Goal: Check status

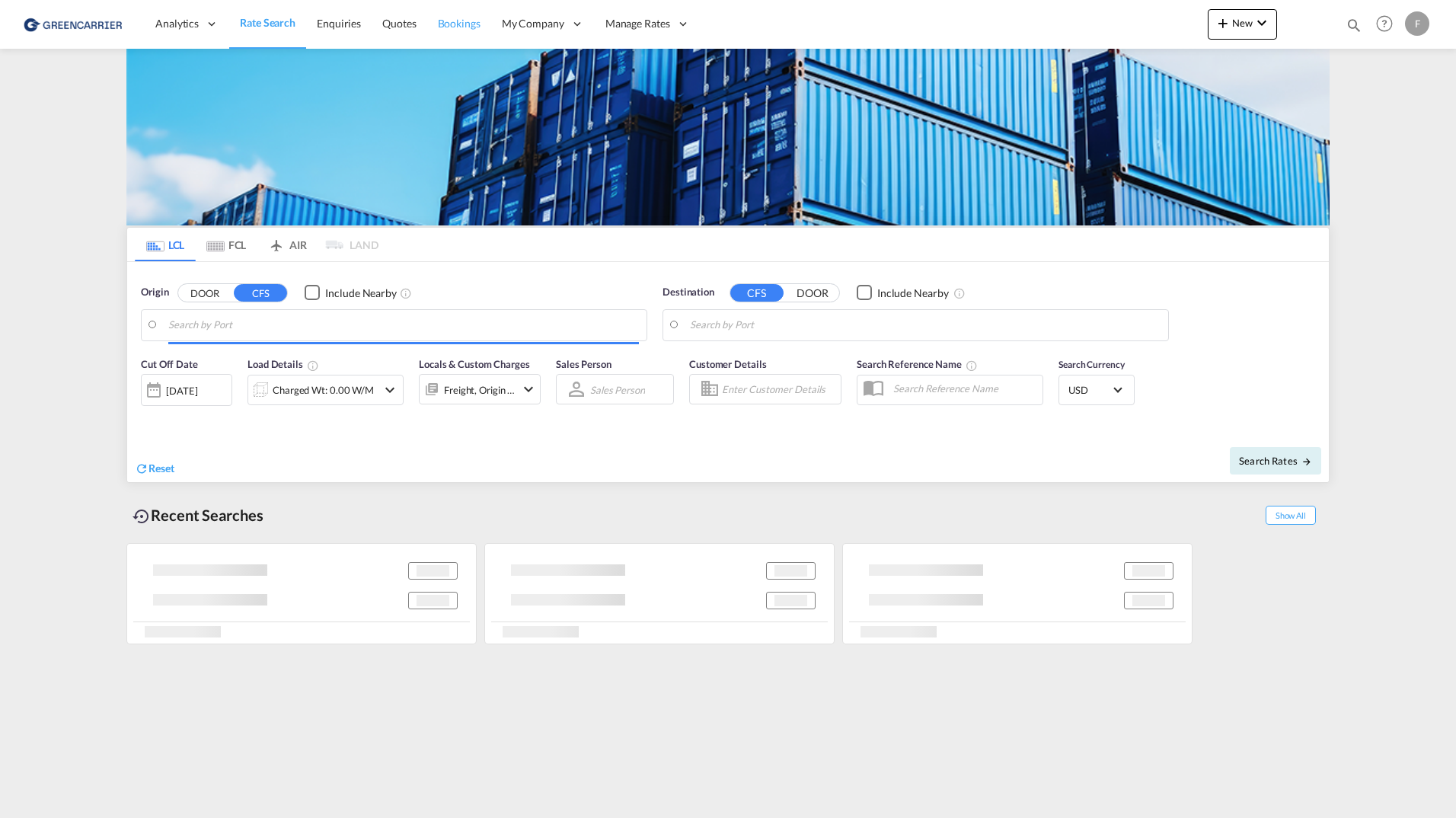
click at [453, 18] on span "Bookings" at bounding box center [459, 23] width 42 height 13
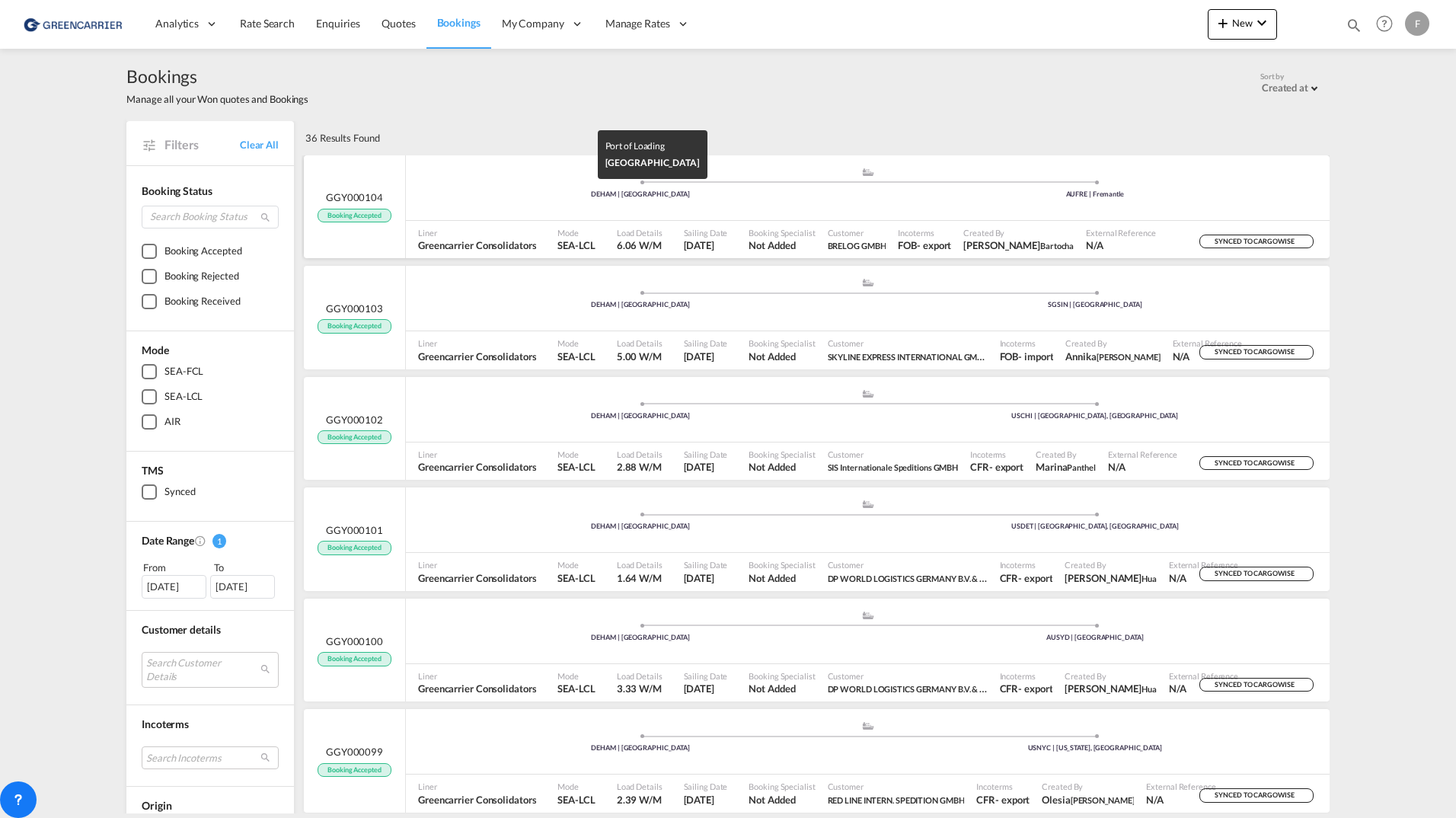
click at [517, 192] on div "DEHAM | Hamburg" at bounding box center [640, 195] width 455 height 10
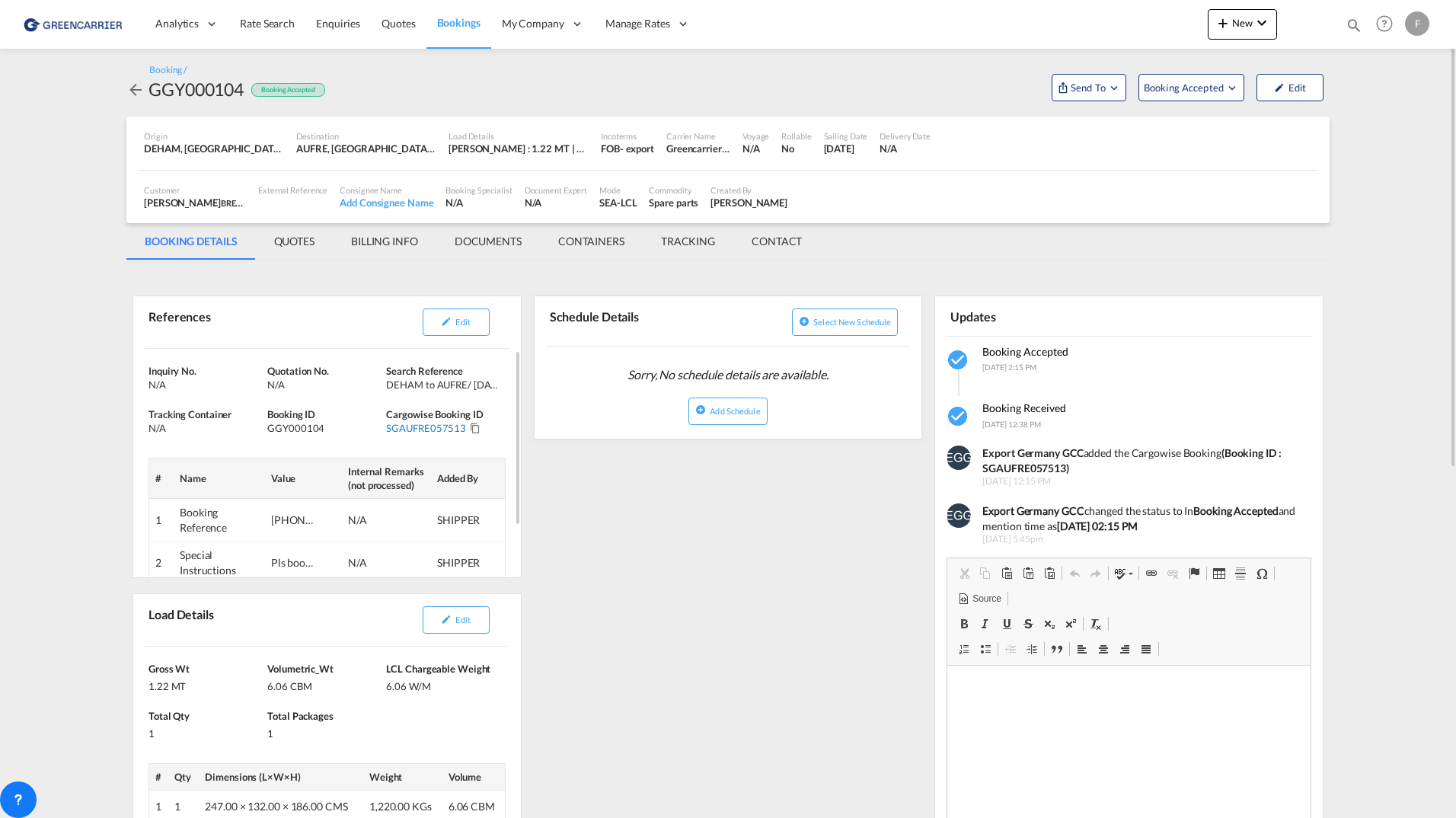
click at [436, 432] on div "SGAUFRE057513" at bounding box center [426, 427] width 80 height 14
copy div "SGAUFRE057513"
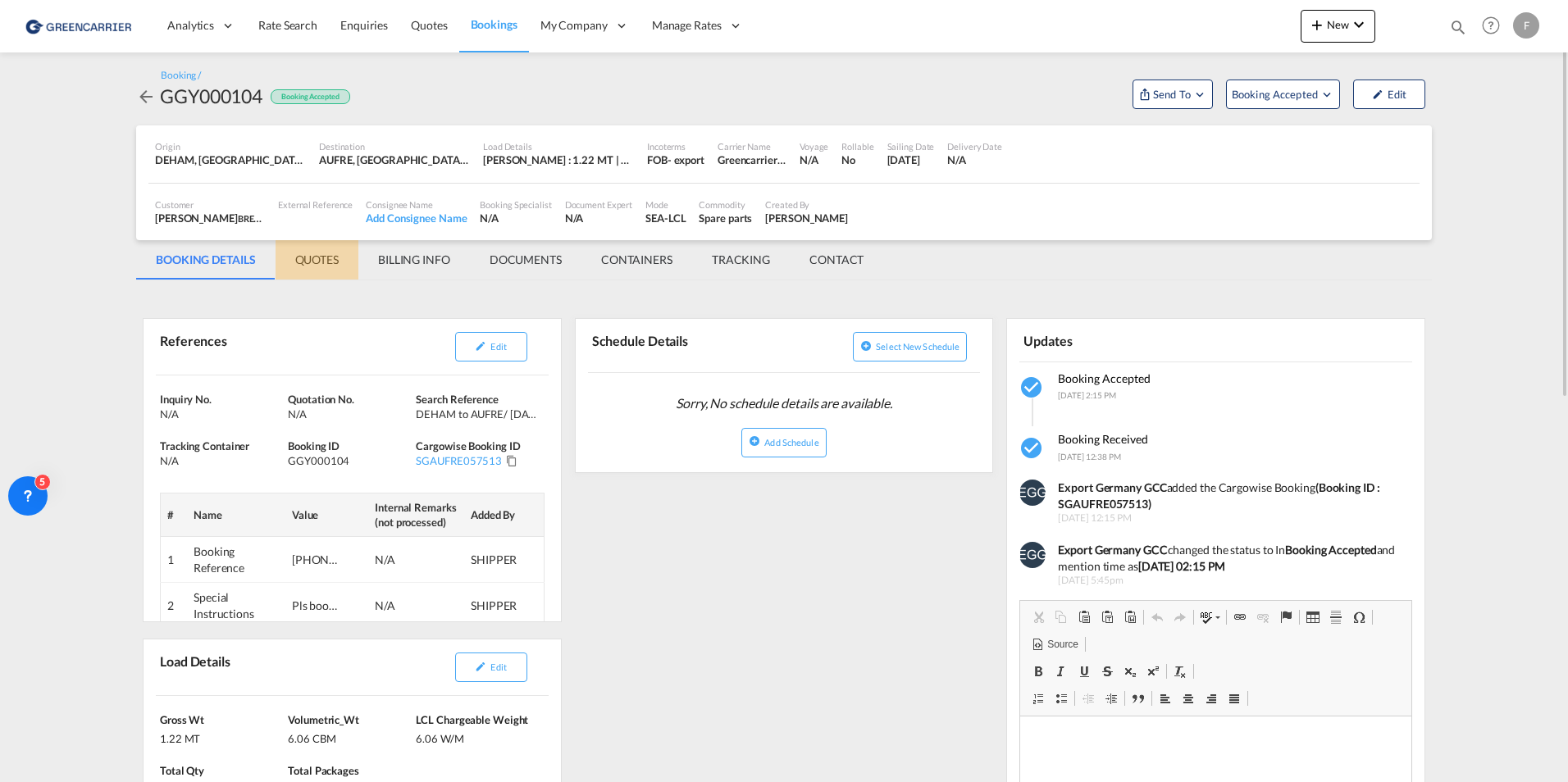
click at [335, 267] on md-tab-item "QUOTES" at bounding box center [316, 260] width 83 height 39
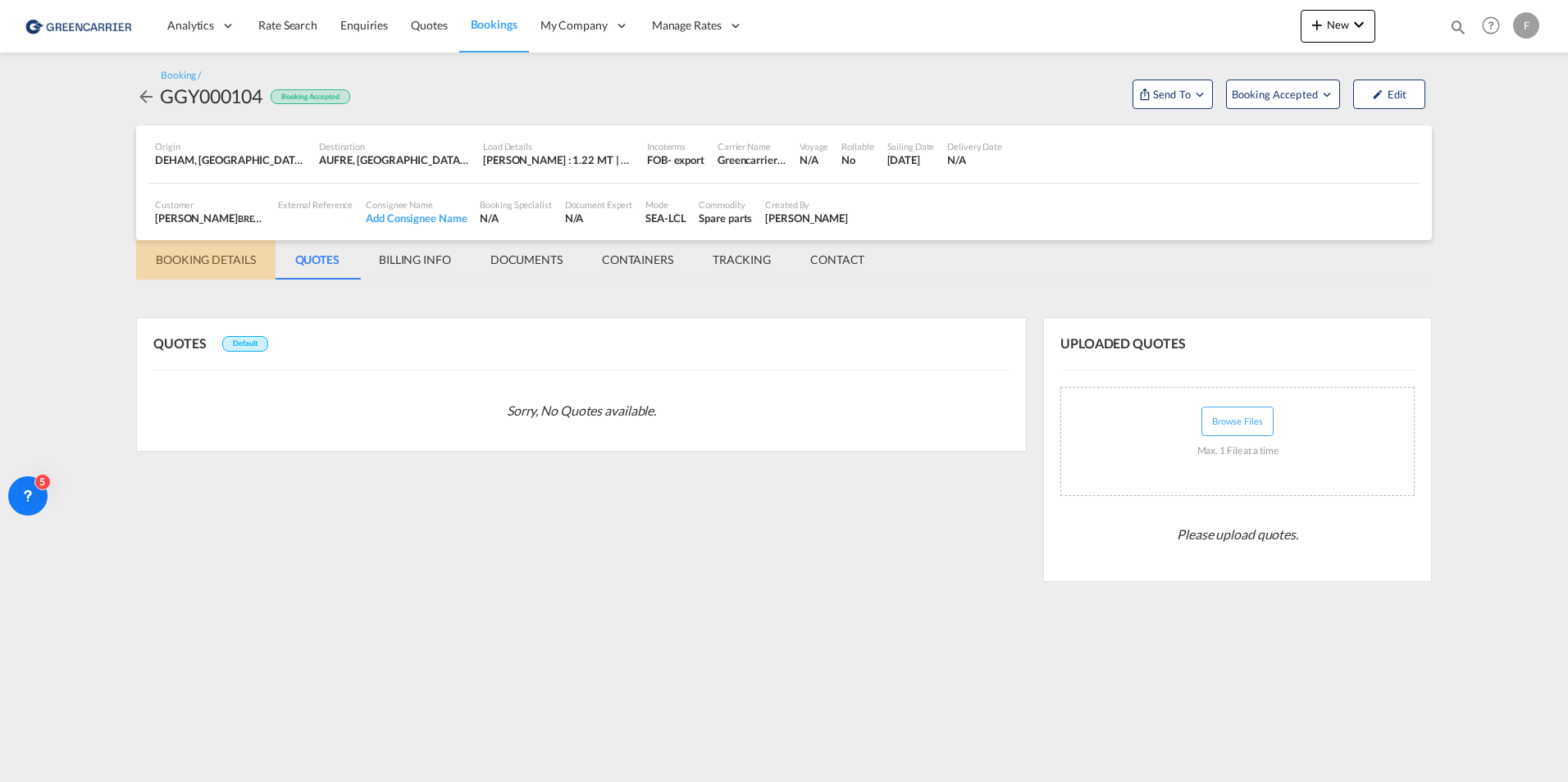
click at [236, 264] on md-tab-item "BOOKING DETAILS" at bounding box center [205, 260] width 139 height 39
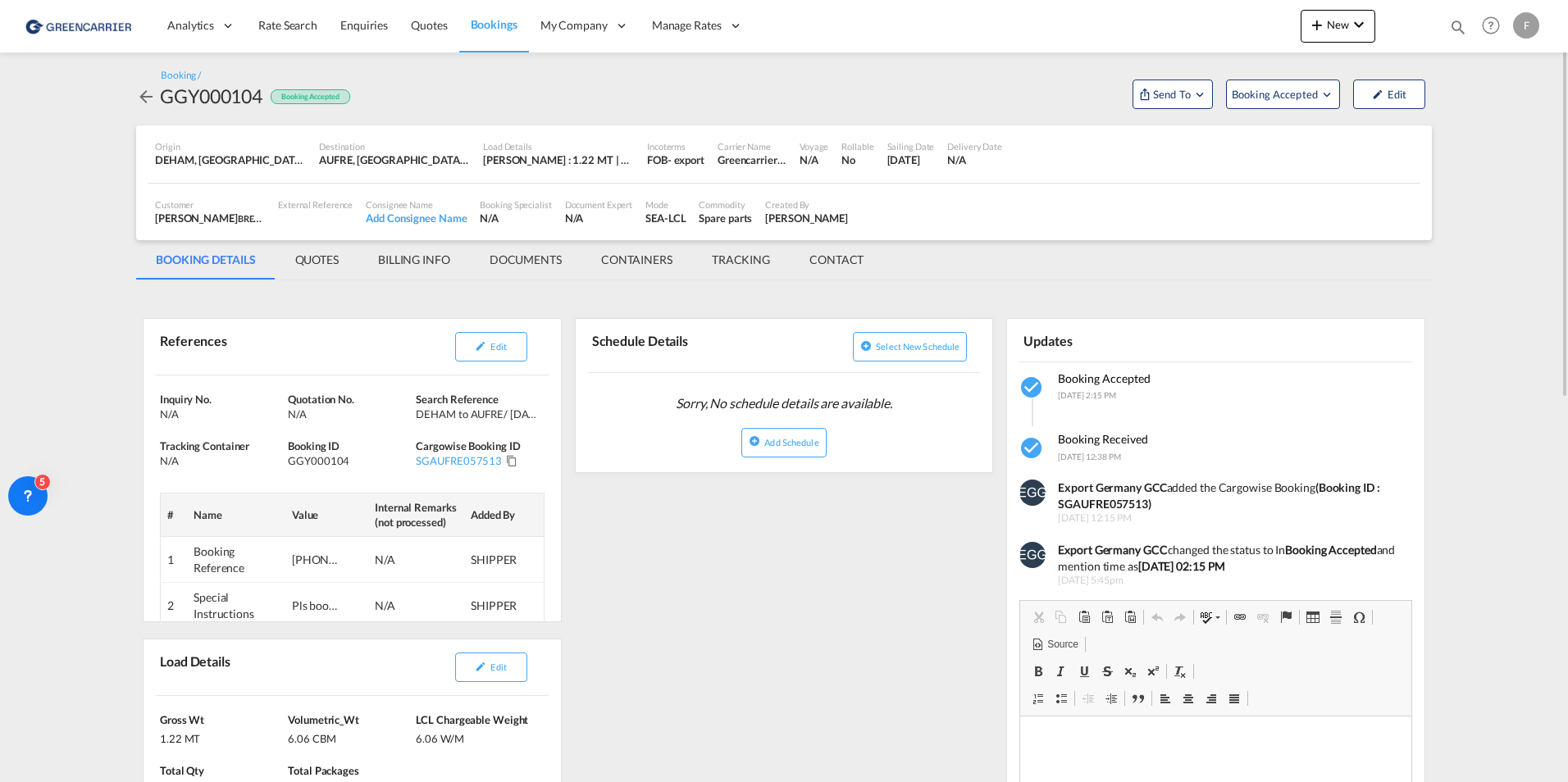
click at [85, 274] on md-content "Analytics Reports Dashboard Rate Search Enquiries Quotes Bookings" at bounding box center [784, 391] width 1568 height 782
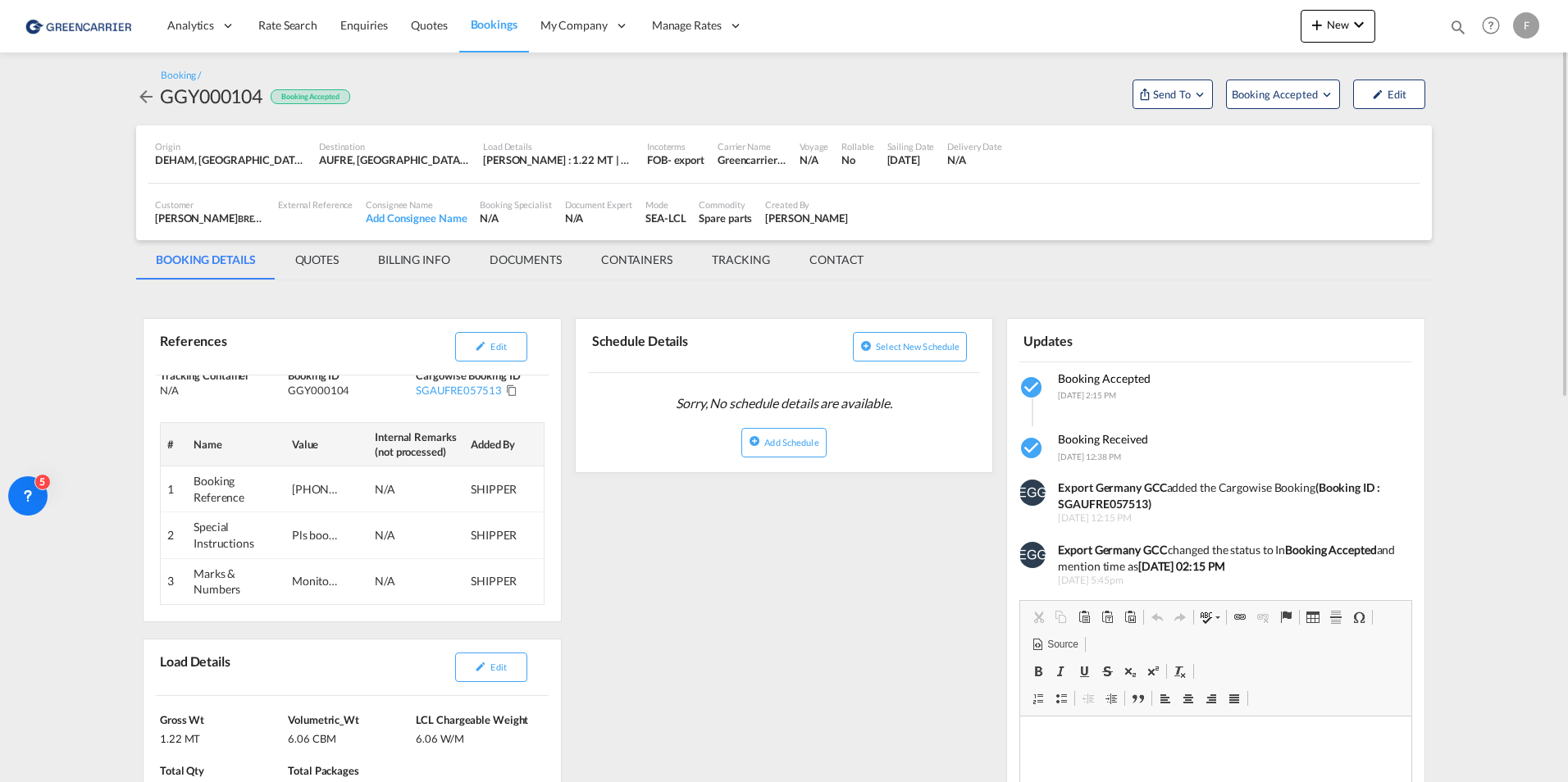
click at [841, 254] on md-tab-item "CONTACT" at bounding box center [836, 260] width 94 height 39
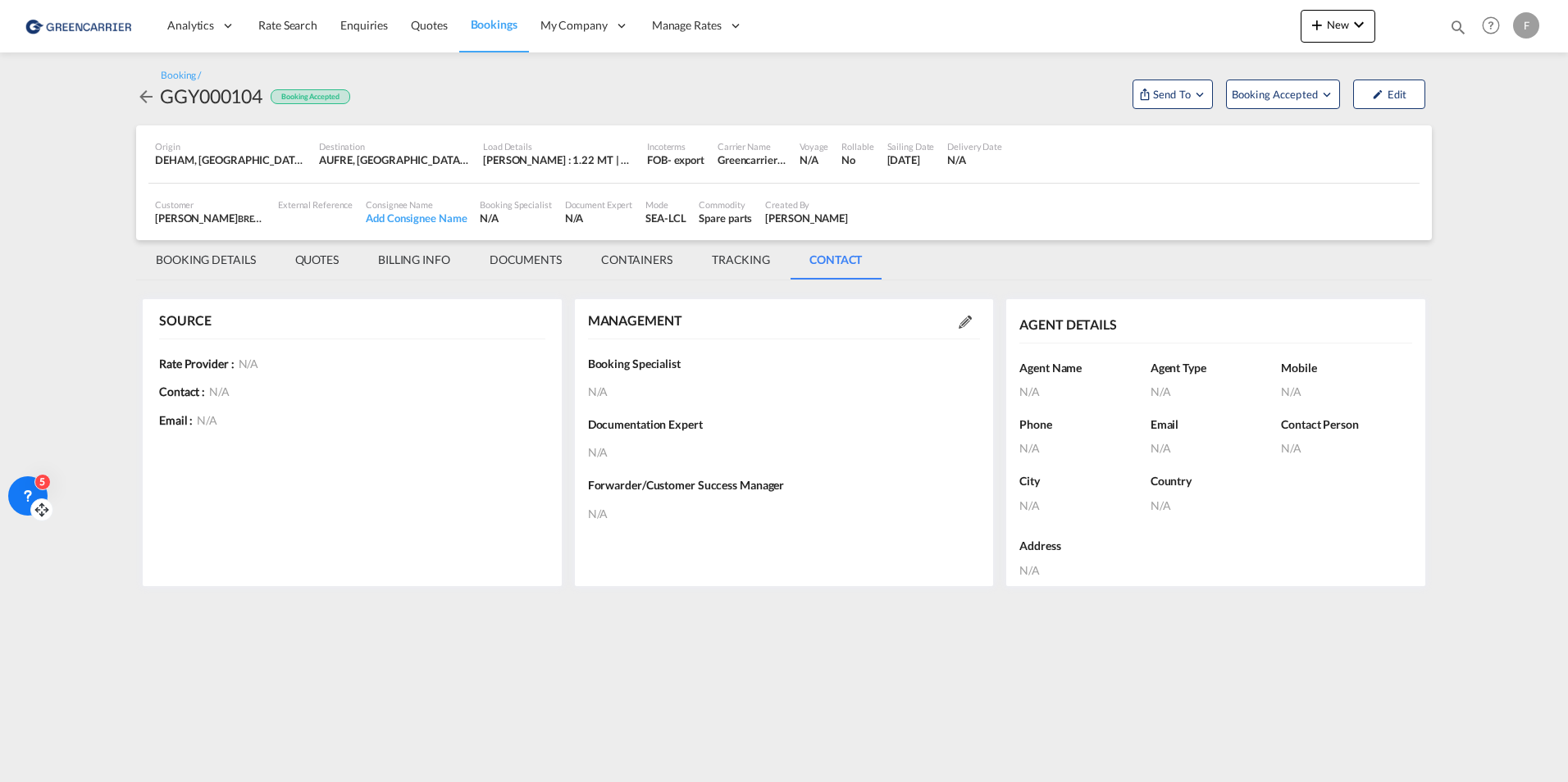
click at [27, 486] on div "5" at bounding box center [28, 496] width 39 height 39
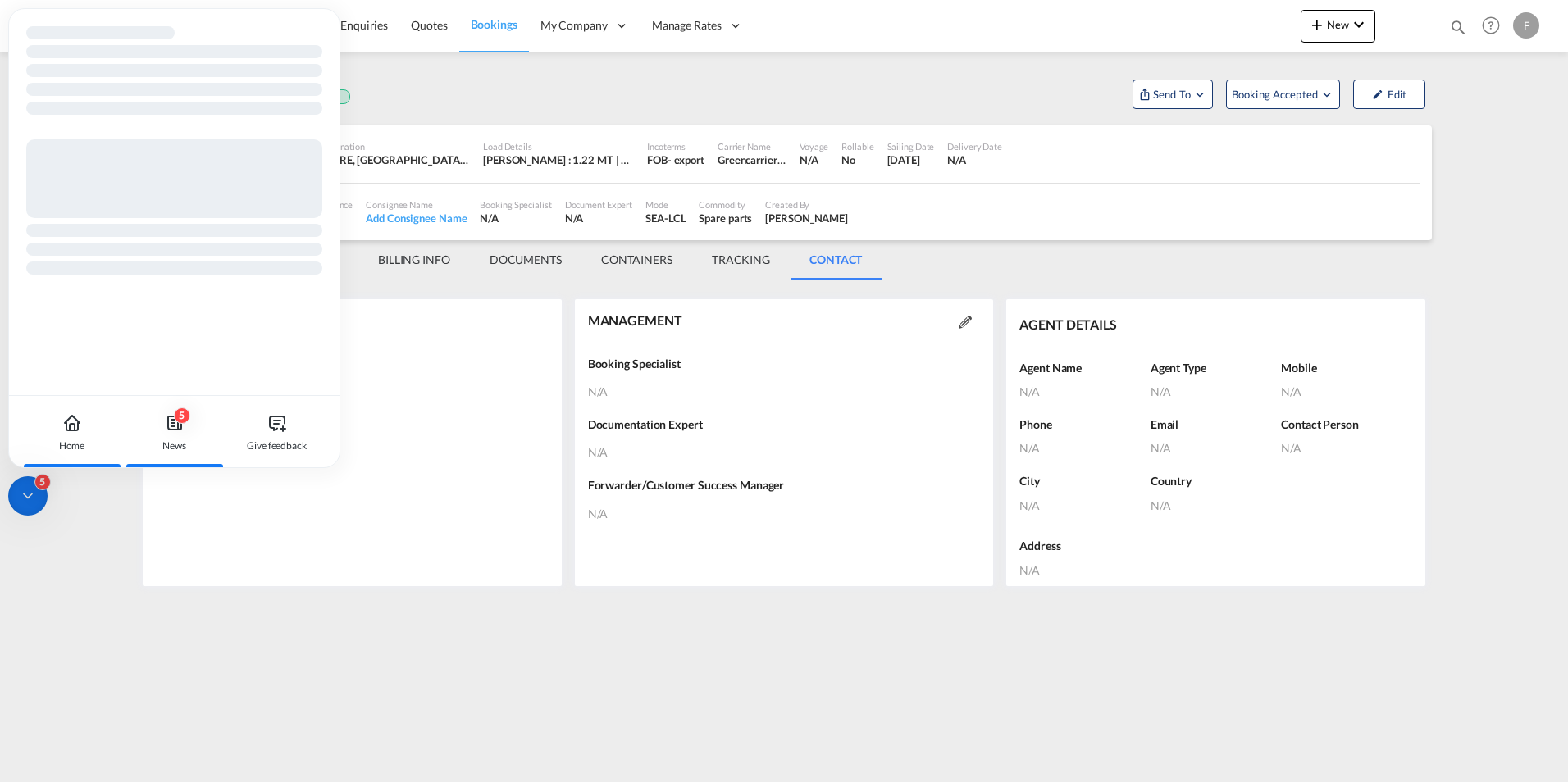
click at [178, 437] on div "5 News" at bounding box center [174, 432] width 91 height 72
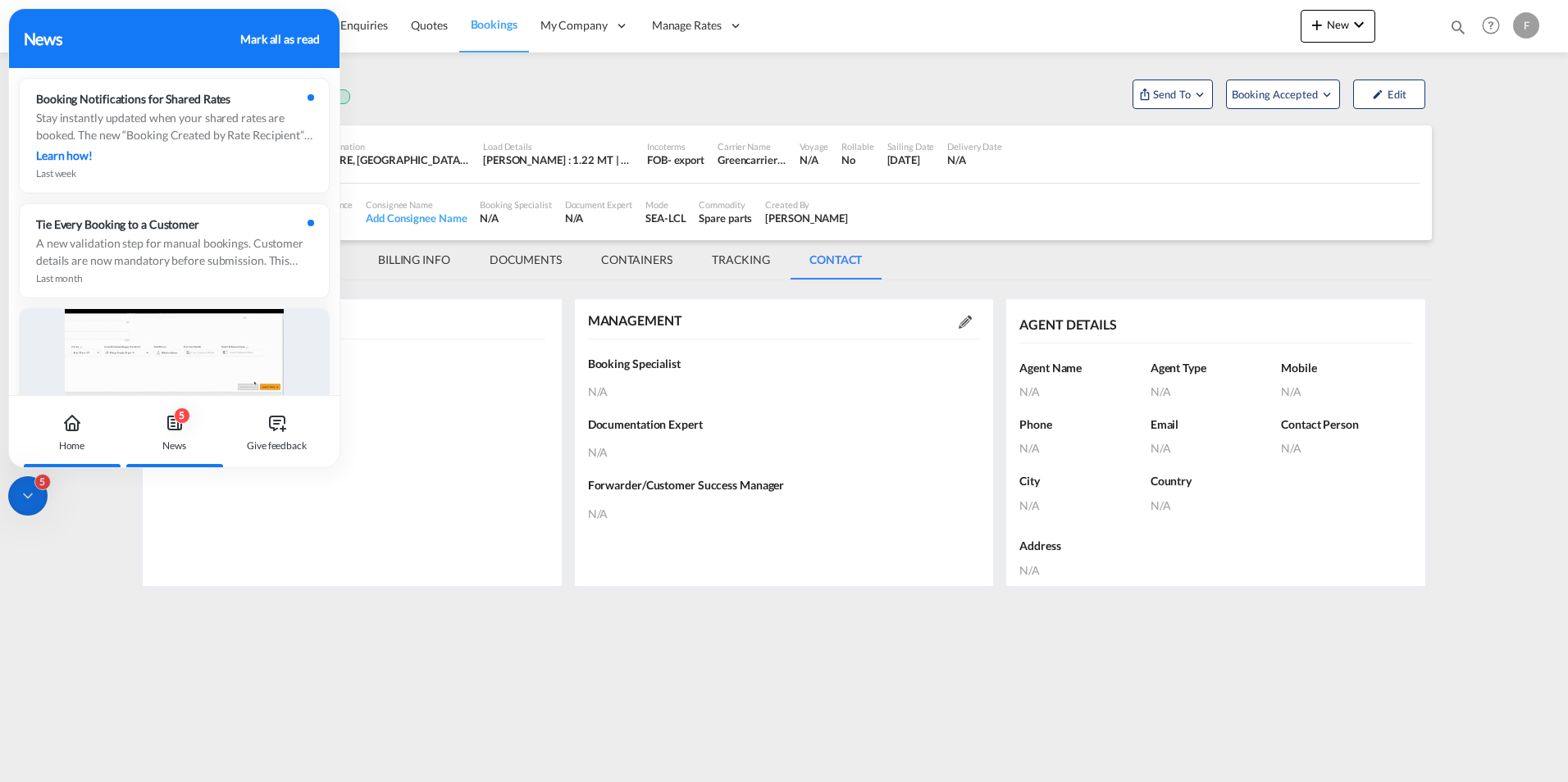
click at [56, 437] on div "Home" at bounding box center [71, 432] width 91 height 72
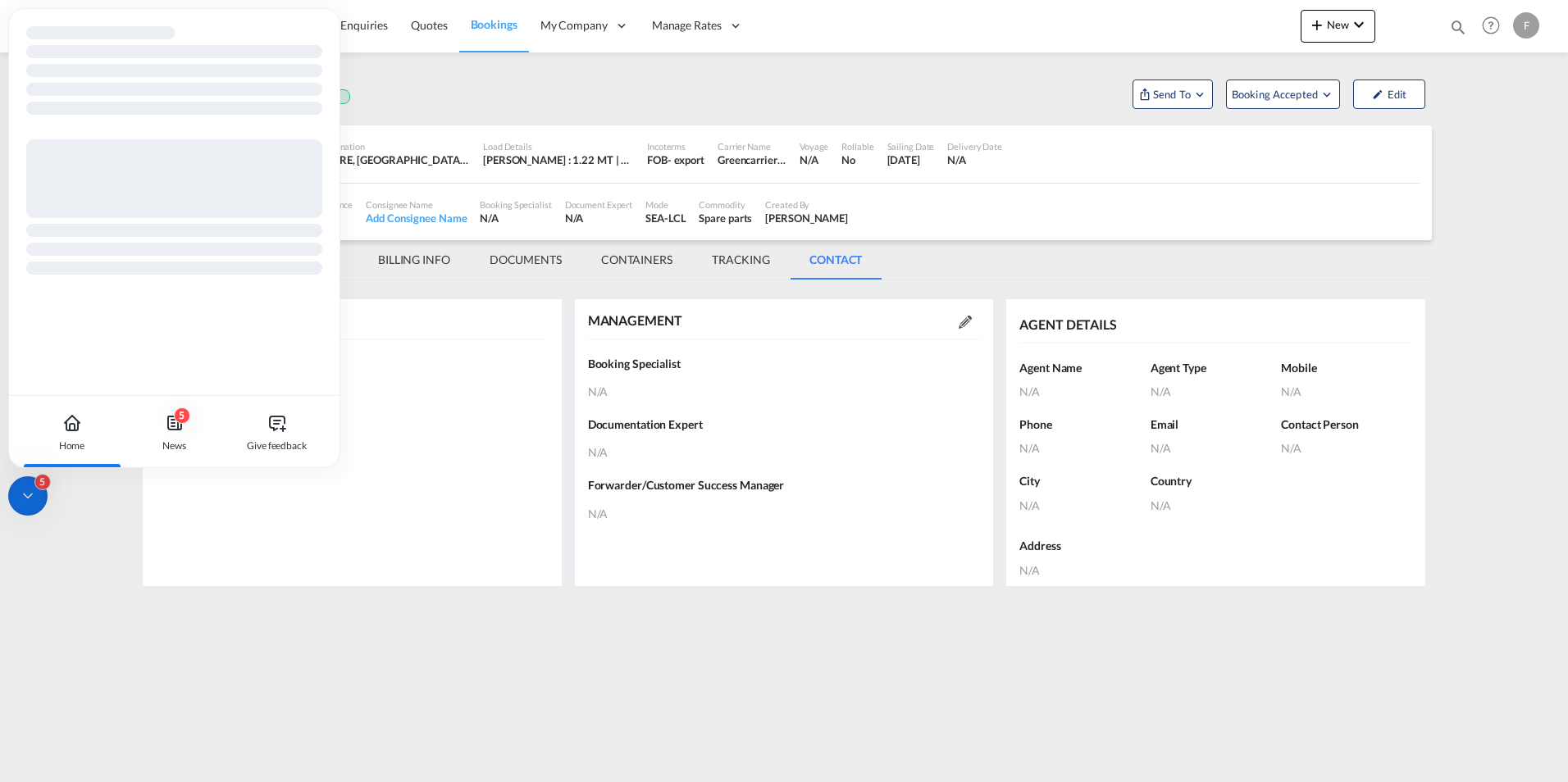
click at [75, 523] on md-content "Analytics Reports Dashboard Rate Search Enquiries Quotes Bookings" at bounding box center [784, 391] width 1568 height 782
click at [23, 500] on icon at bounding box center [28, 496] width 16 height 16
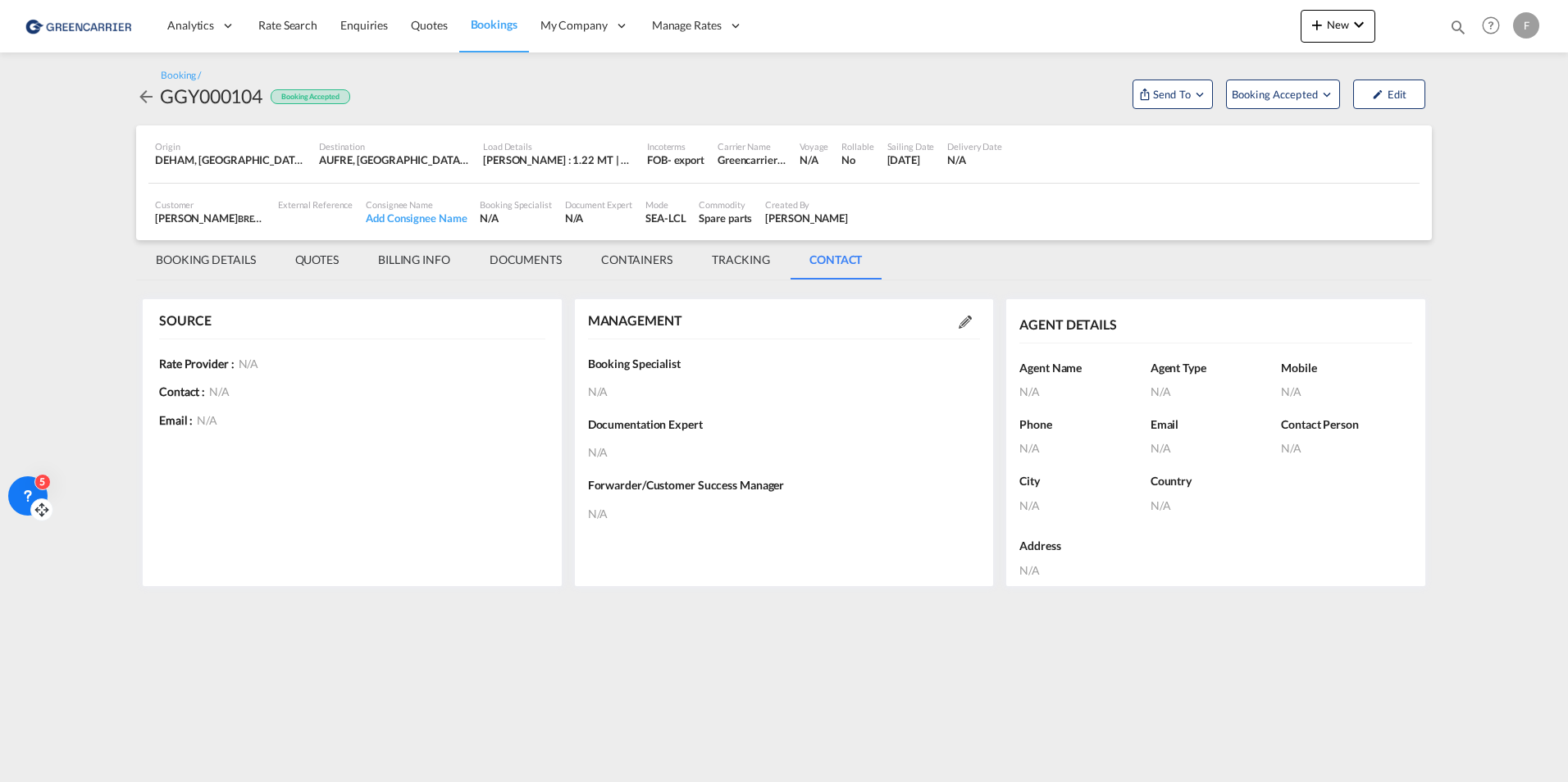
click at [233, 262] on md-tab-item "BOOKING DETAILS" at bounding box center [205, 260] width 139 height 39
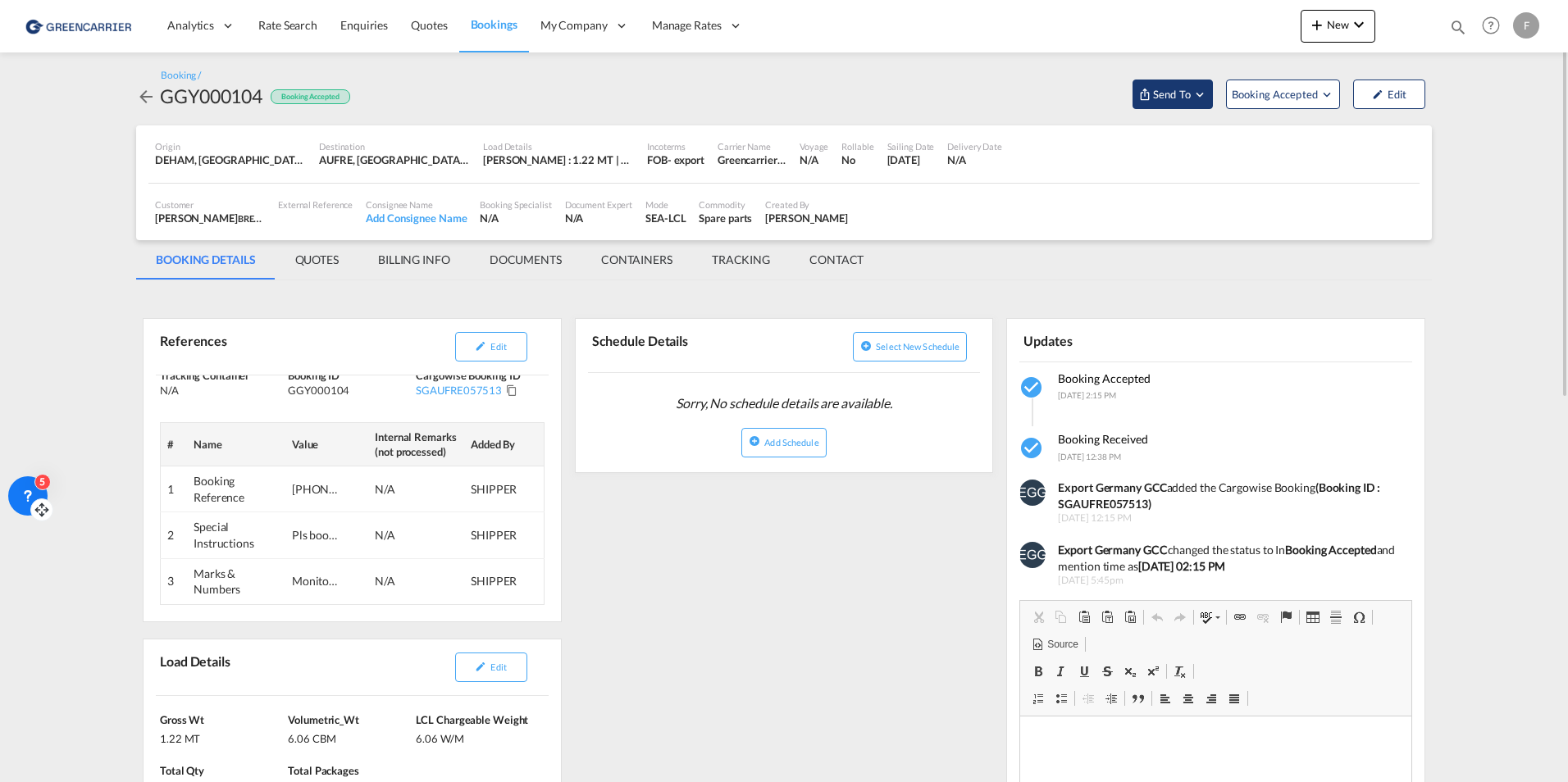
click at [841, 101] on button "Send To" at bounding box center [1172, 94] width 80 height 29
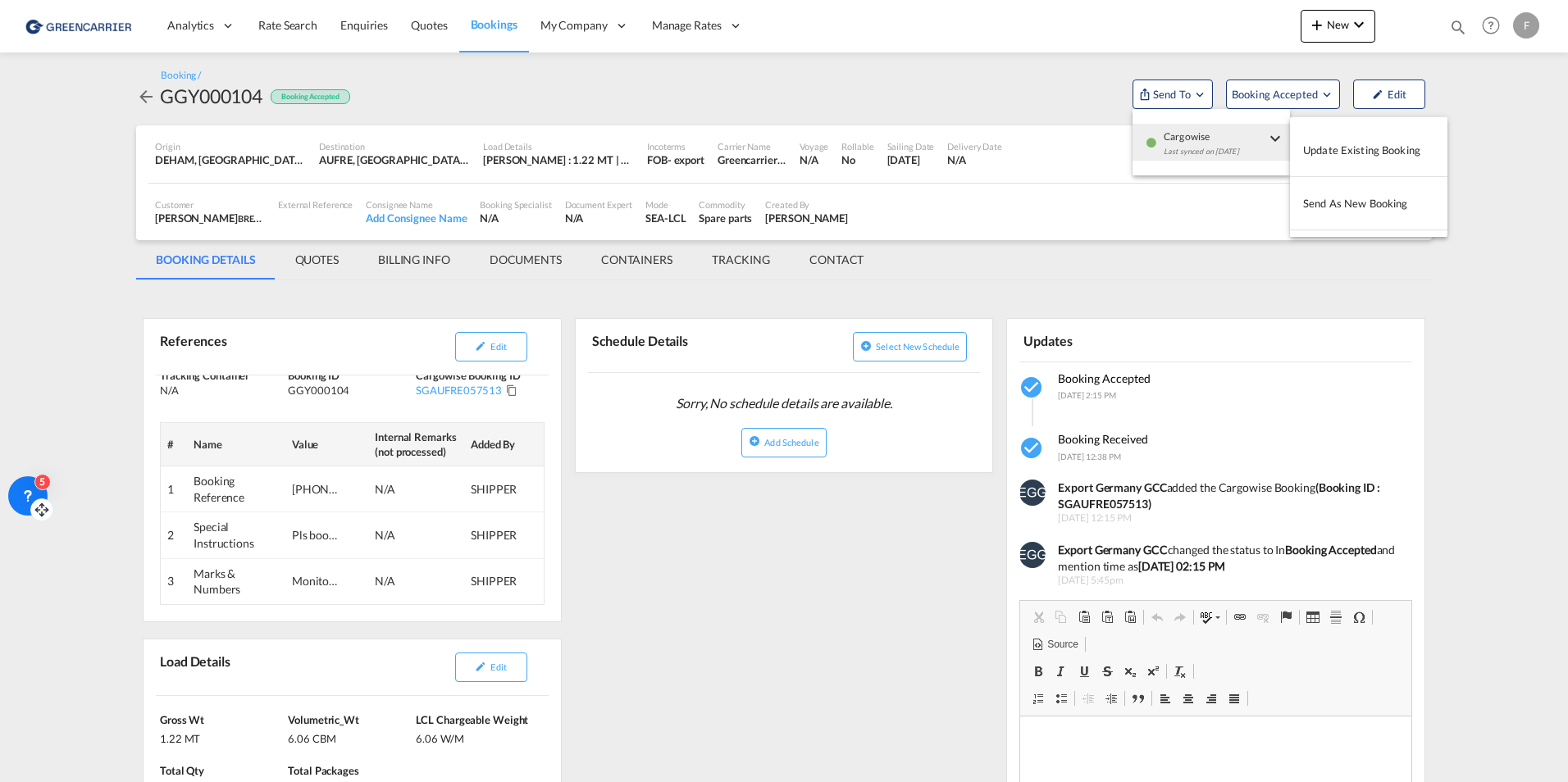
click at [841, 112] on md-backdrop at bounding box center [784, 391] width 1568 height 782
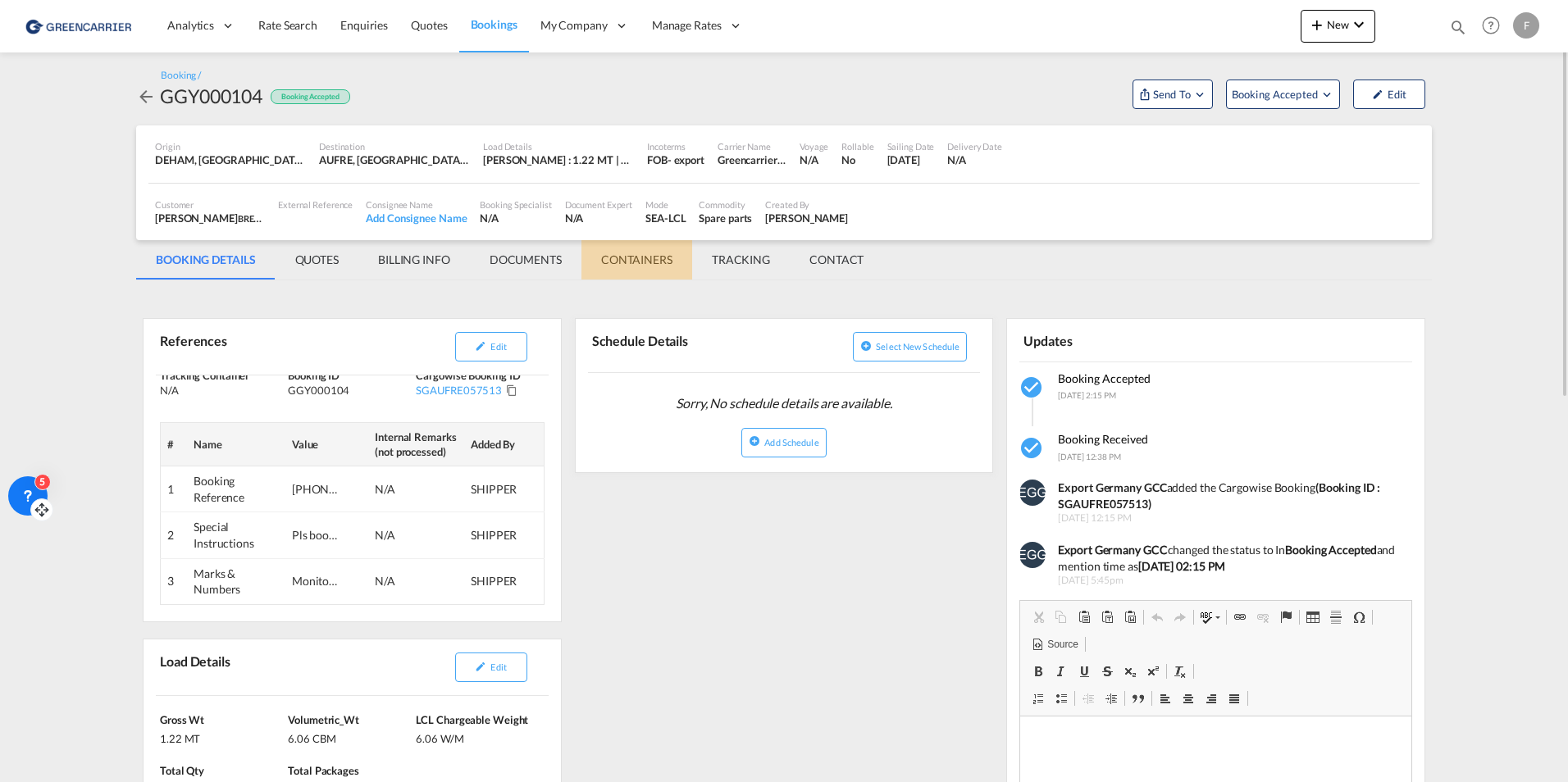
click at [643, 266] on md-tab-item "CONTAINERS" at bounding box center [637, 260] width 111 height 39
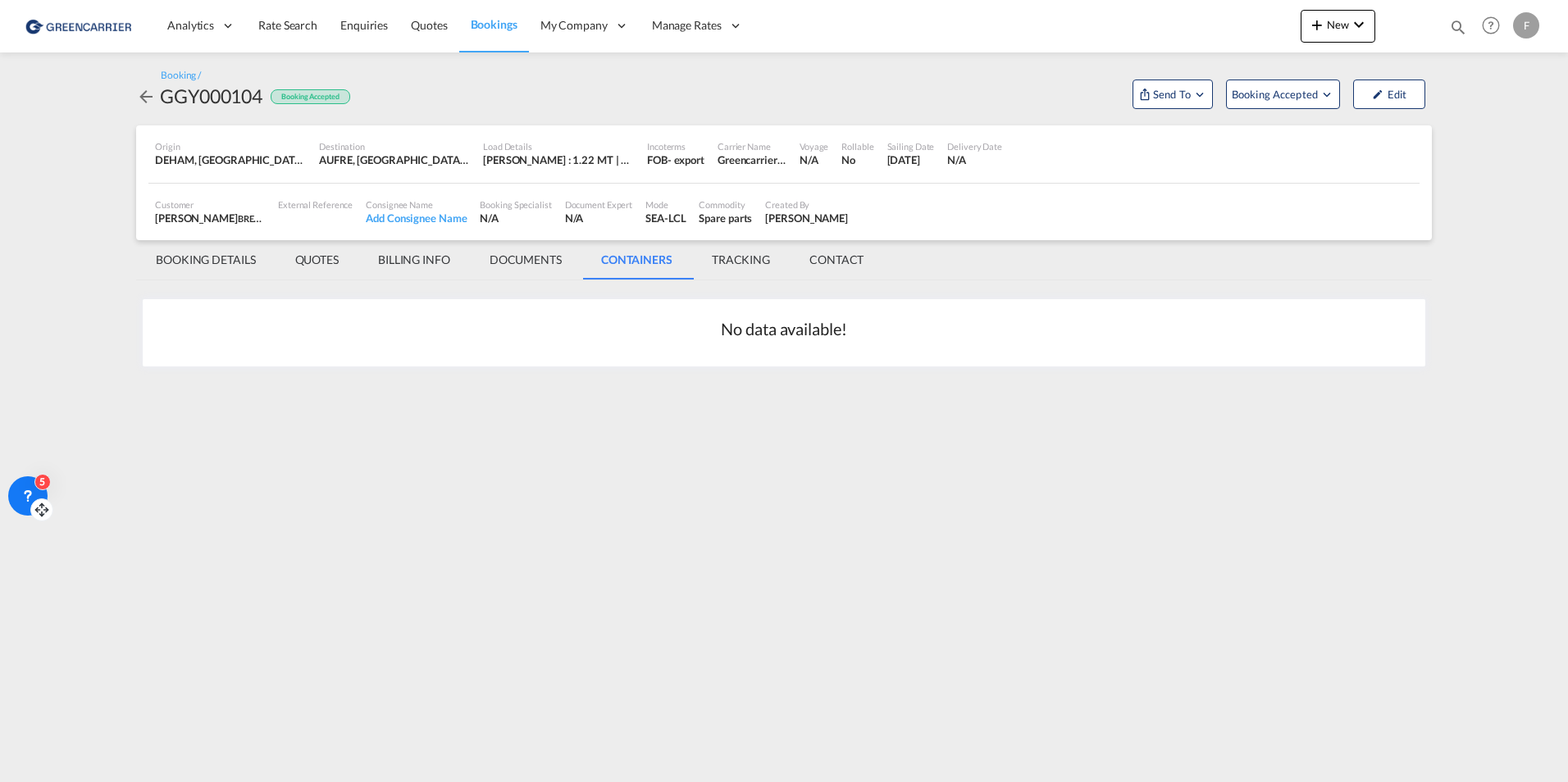
click at [541, 263] on md-tab-item "DOCUMENTS" at bounding box center [525, 260] width 112 height 39
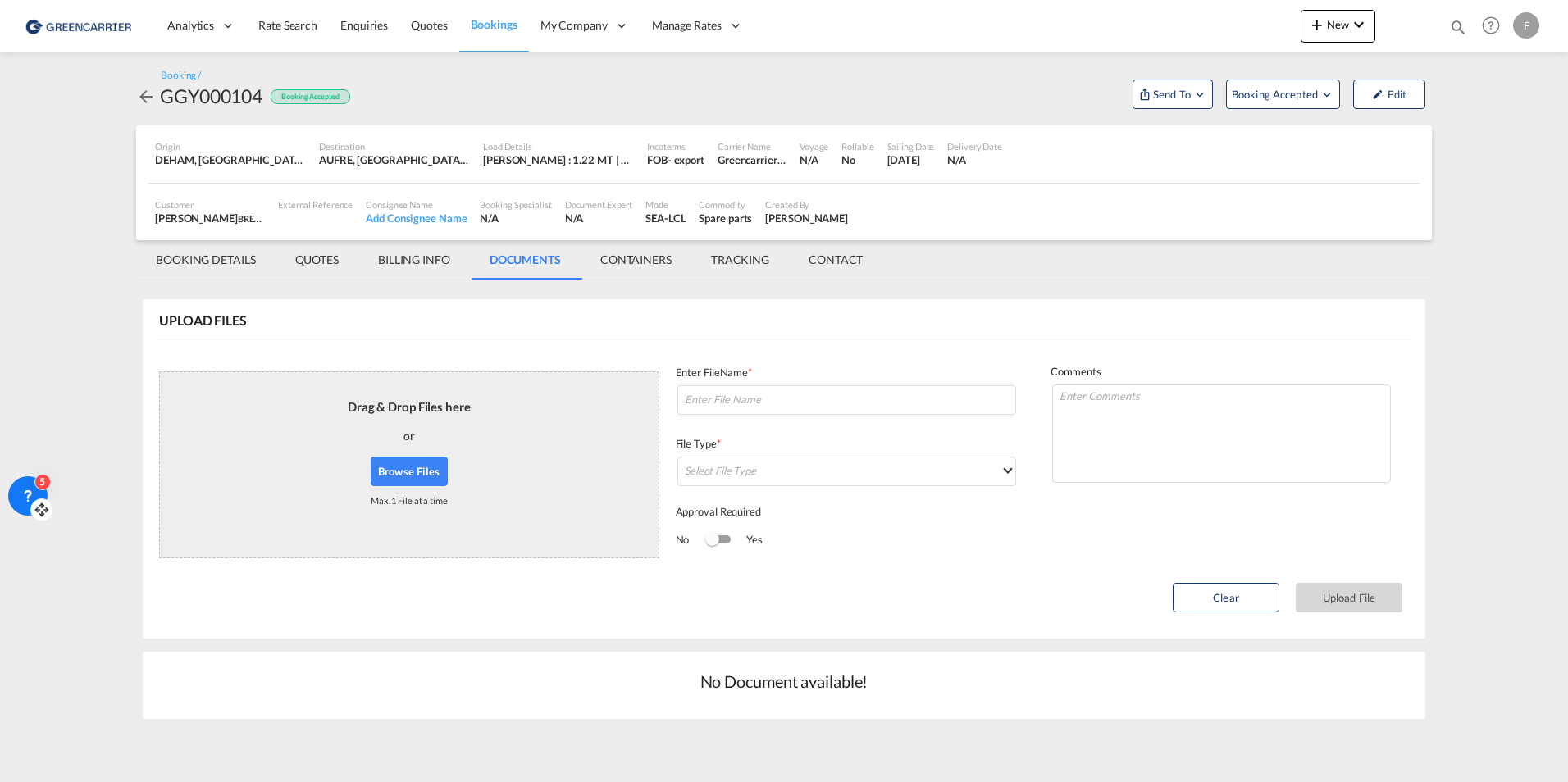
click at [426, 267] on md-tab-item "BILLING INFO" at bounding box center [414, 260] width 112 height 39
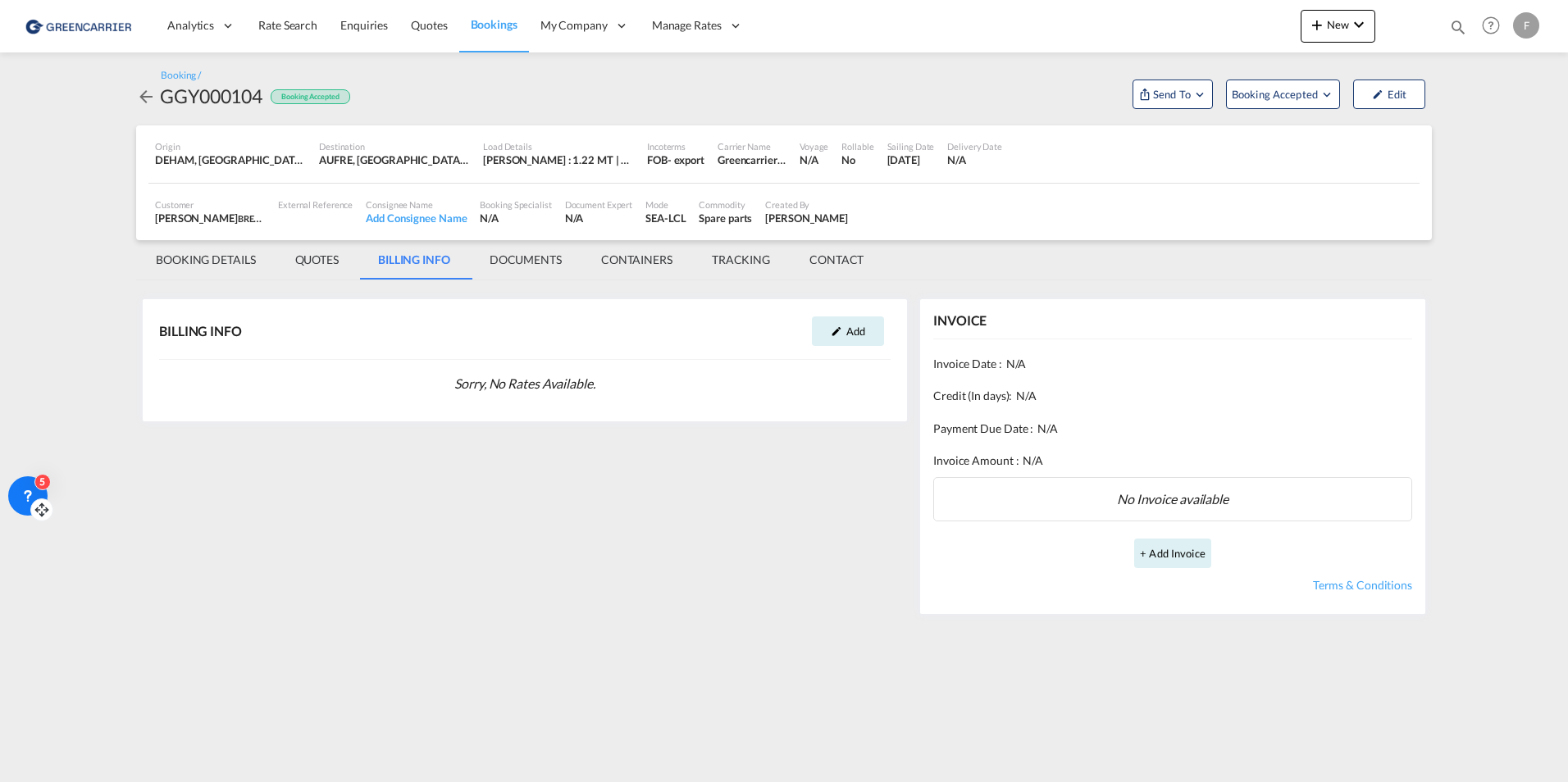
click at [346, 270] on md-tab-item "QUOTES" at bounding box center [316, 260] width 83 height 39
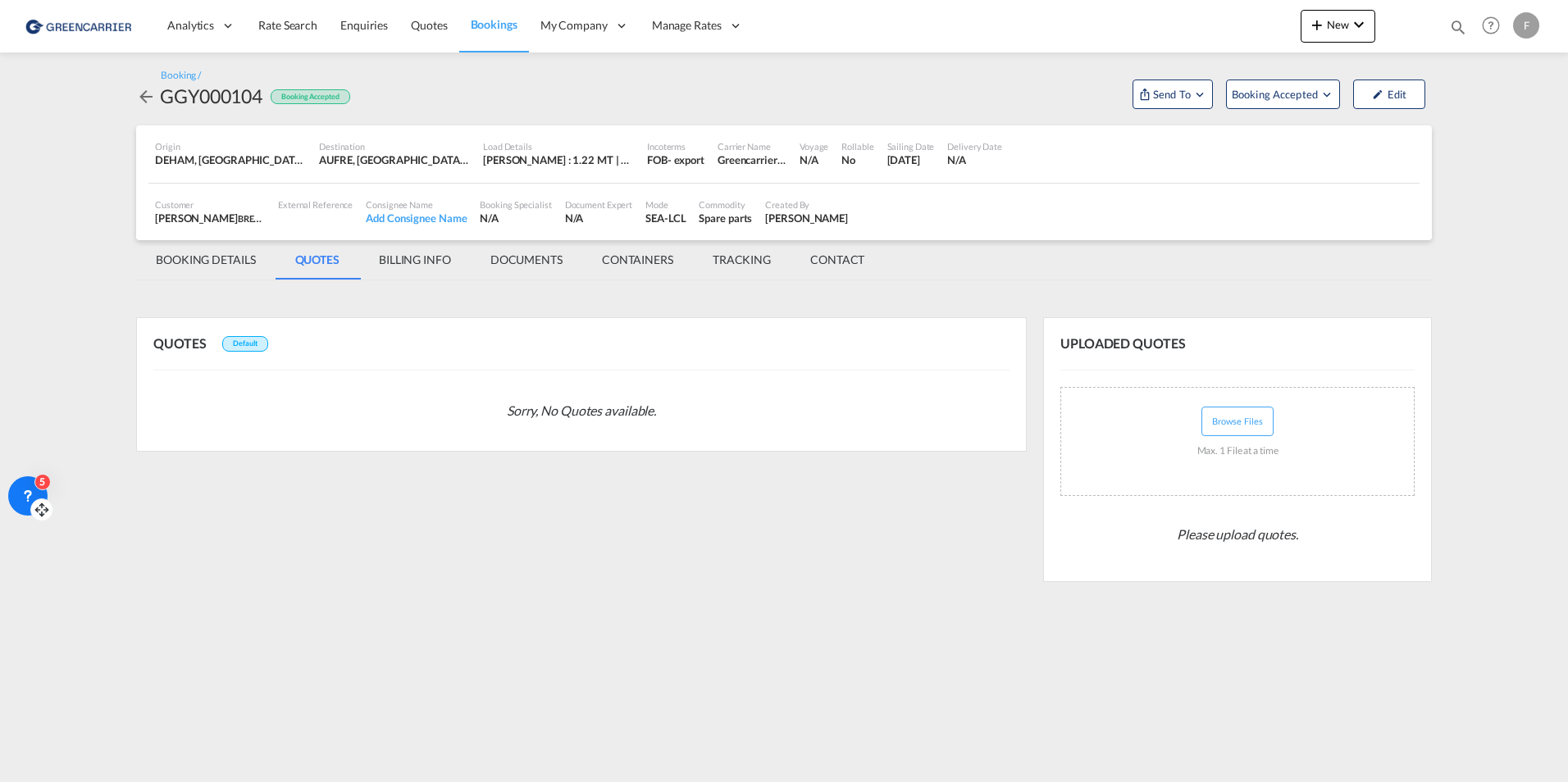
click at [161, 260] on md-tab-item "BOOKING DETAILS" at bounding box center [205, 260] width 139 height 39
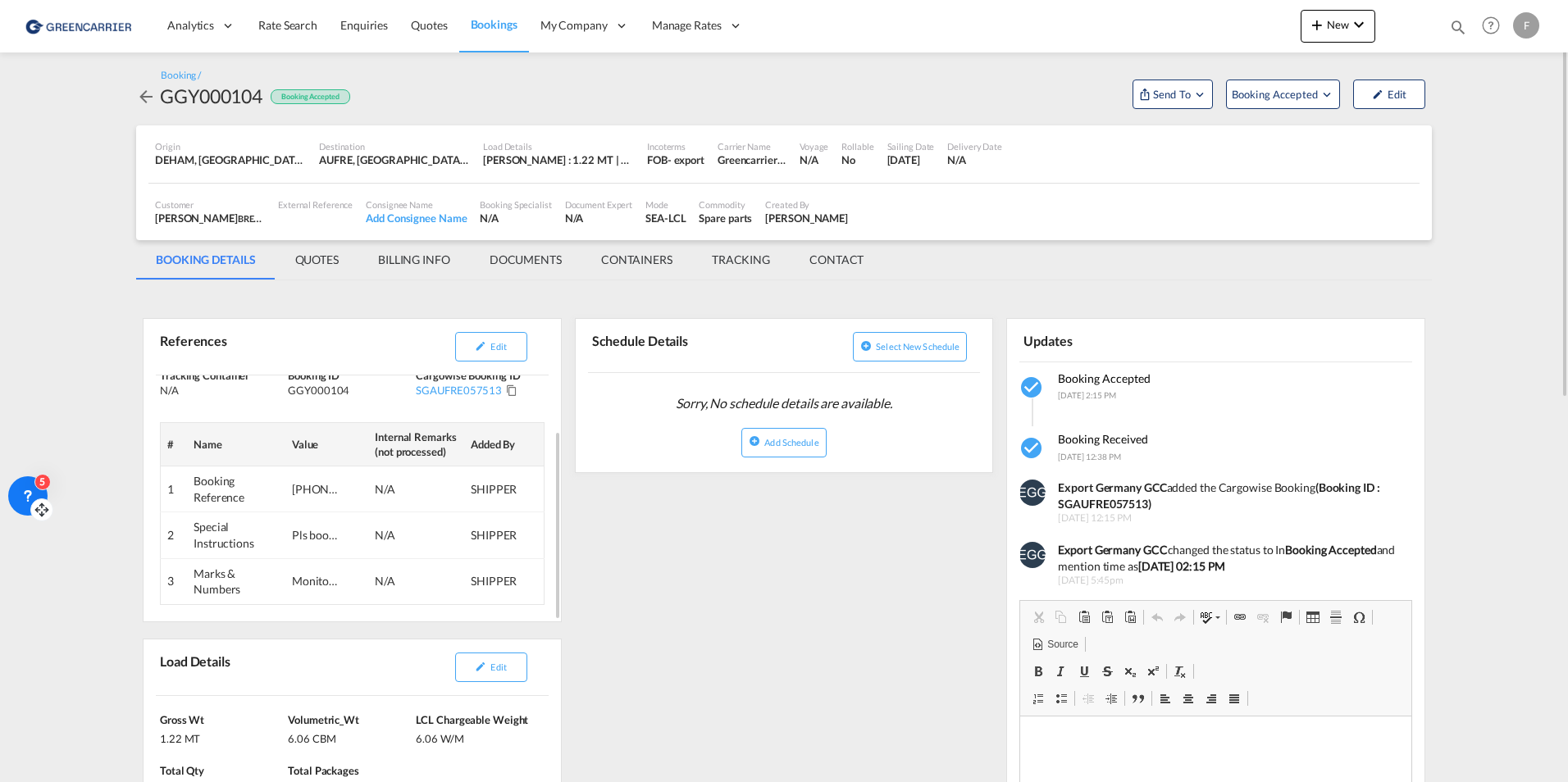
scroll to position [328, 0]
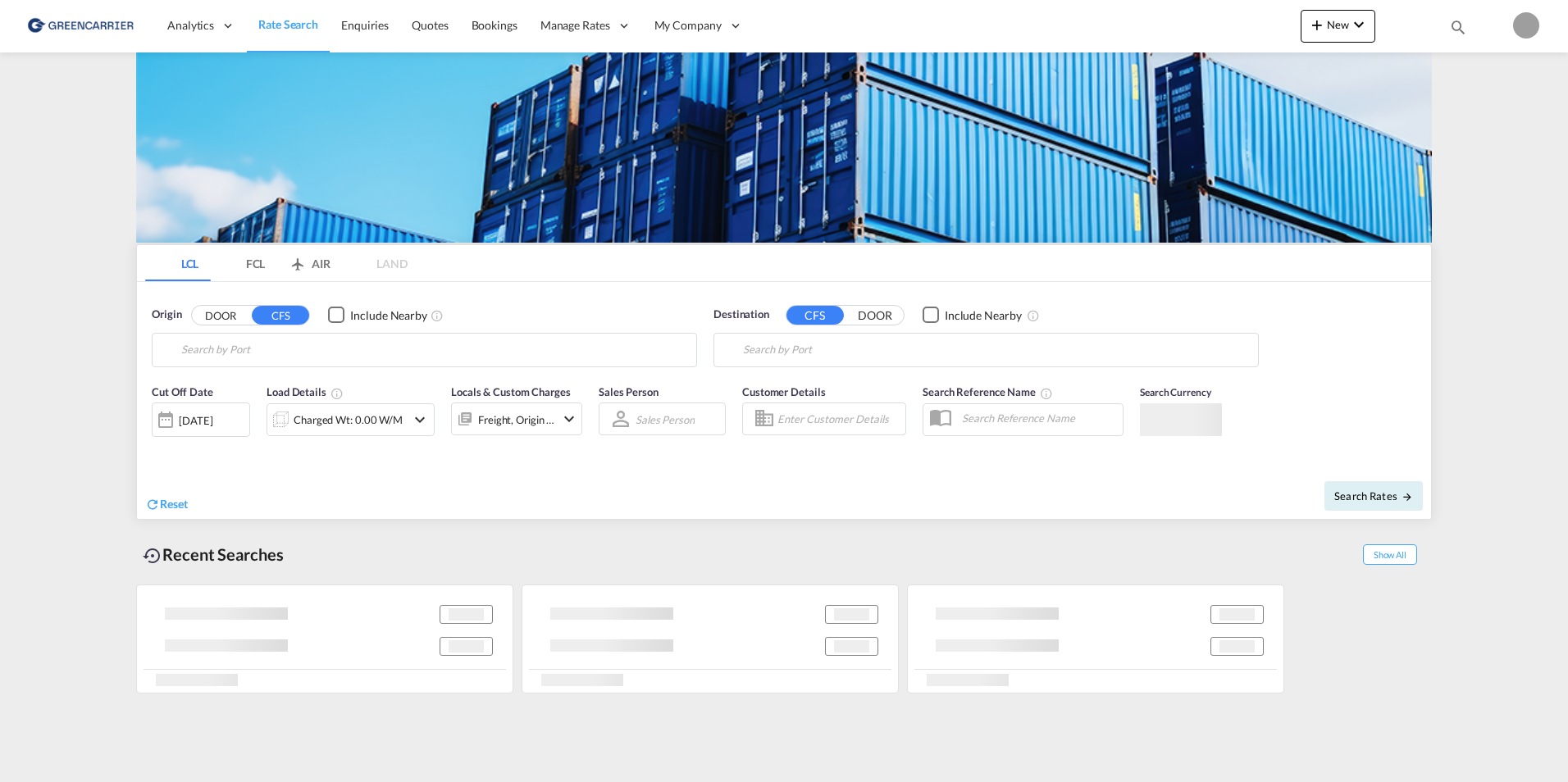
type input "[GEOGRAPHIC_DATA], [GEOGRAPHIC_DATA]"
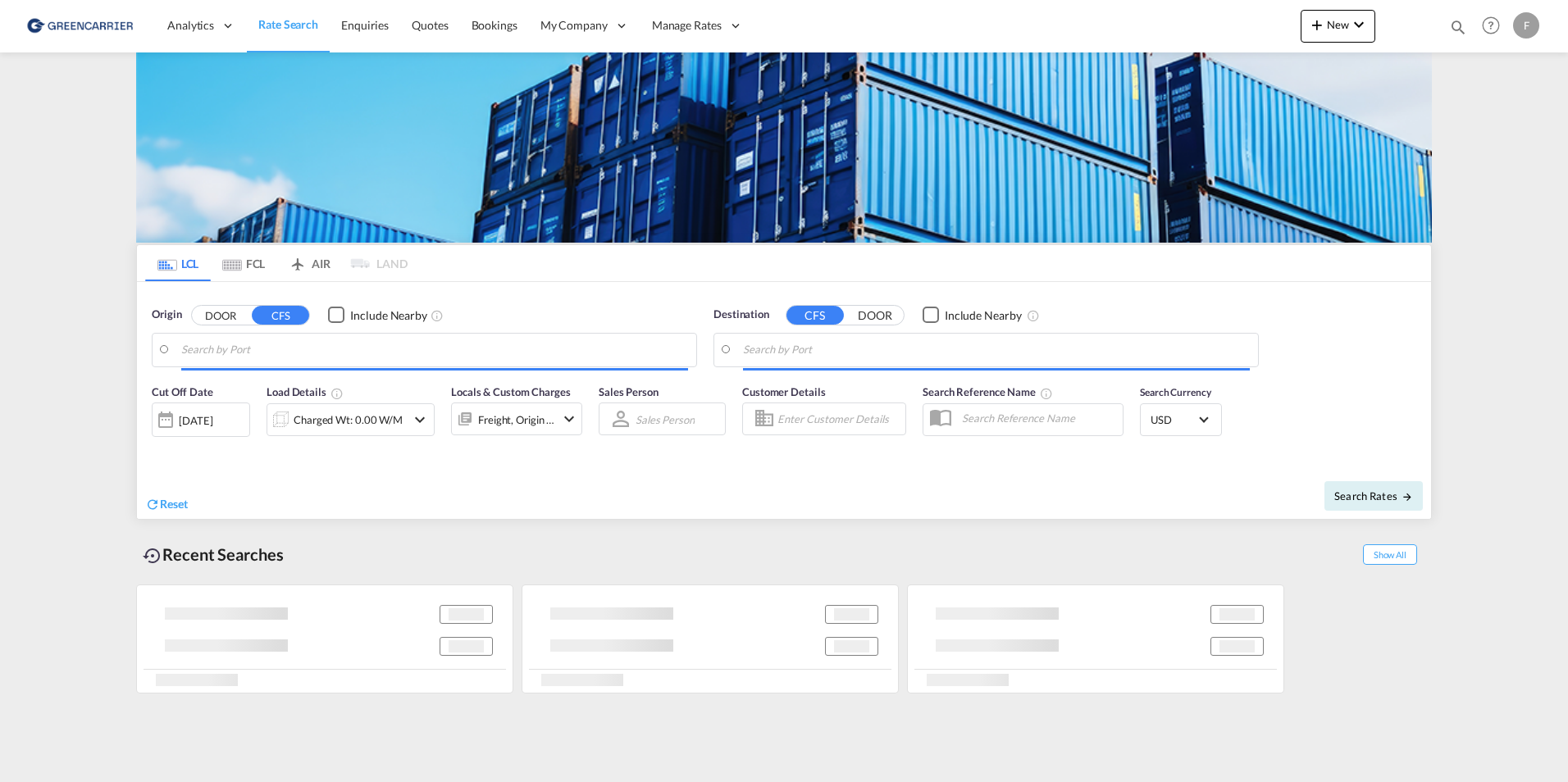
type input "[GEOGRAPHIC_DATA] ([GEOGRAPHIC_DATA]), [GEOGRAPHIC_DATA]"
type input "Busan, KRPUS"
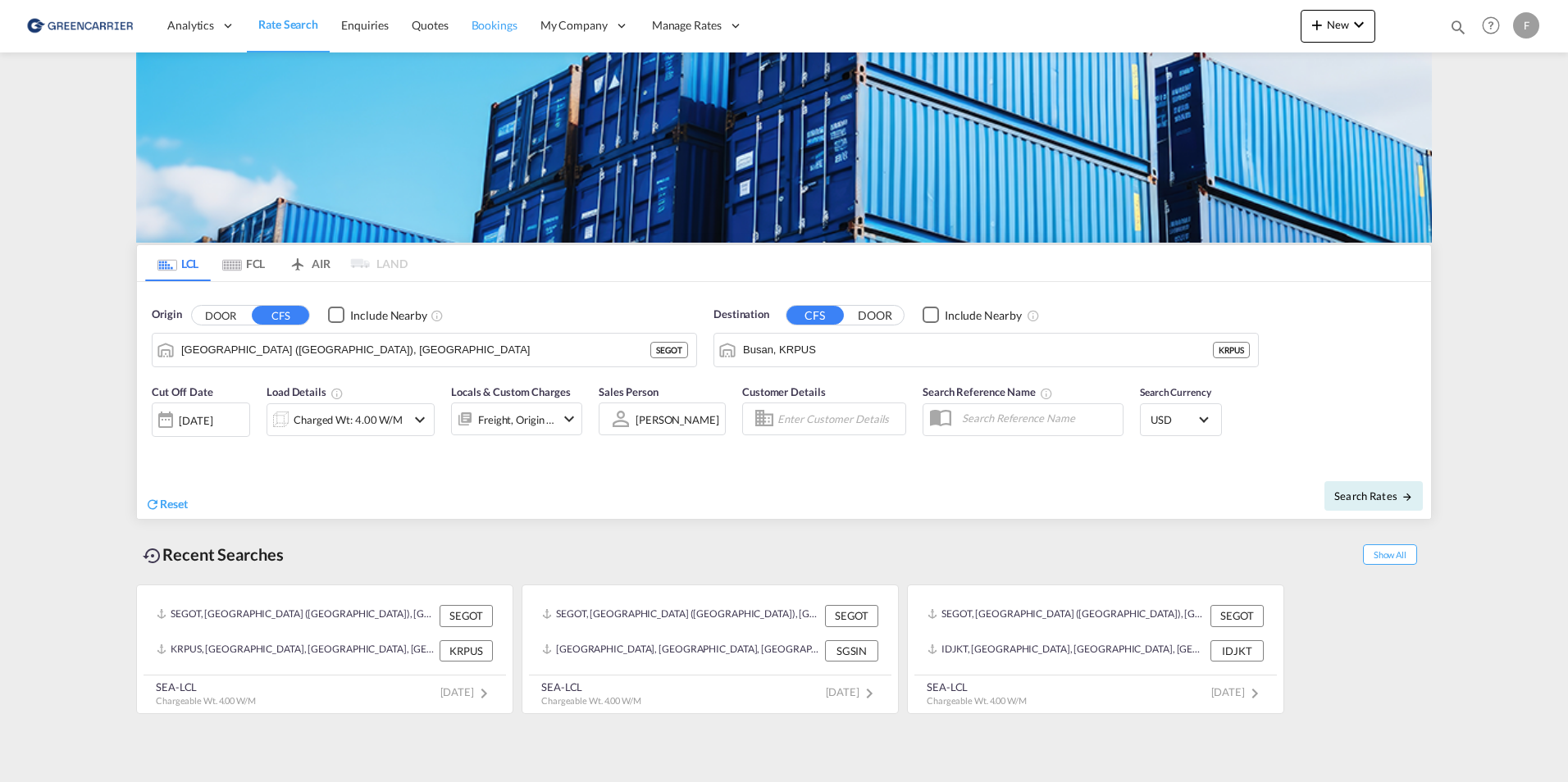
click at [506, 28] on span "Bookings" at bounding box center [494, 25] width 46 height 14
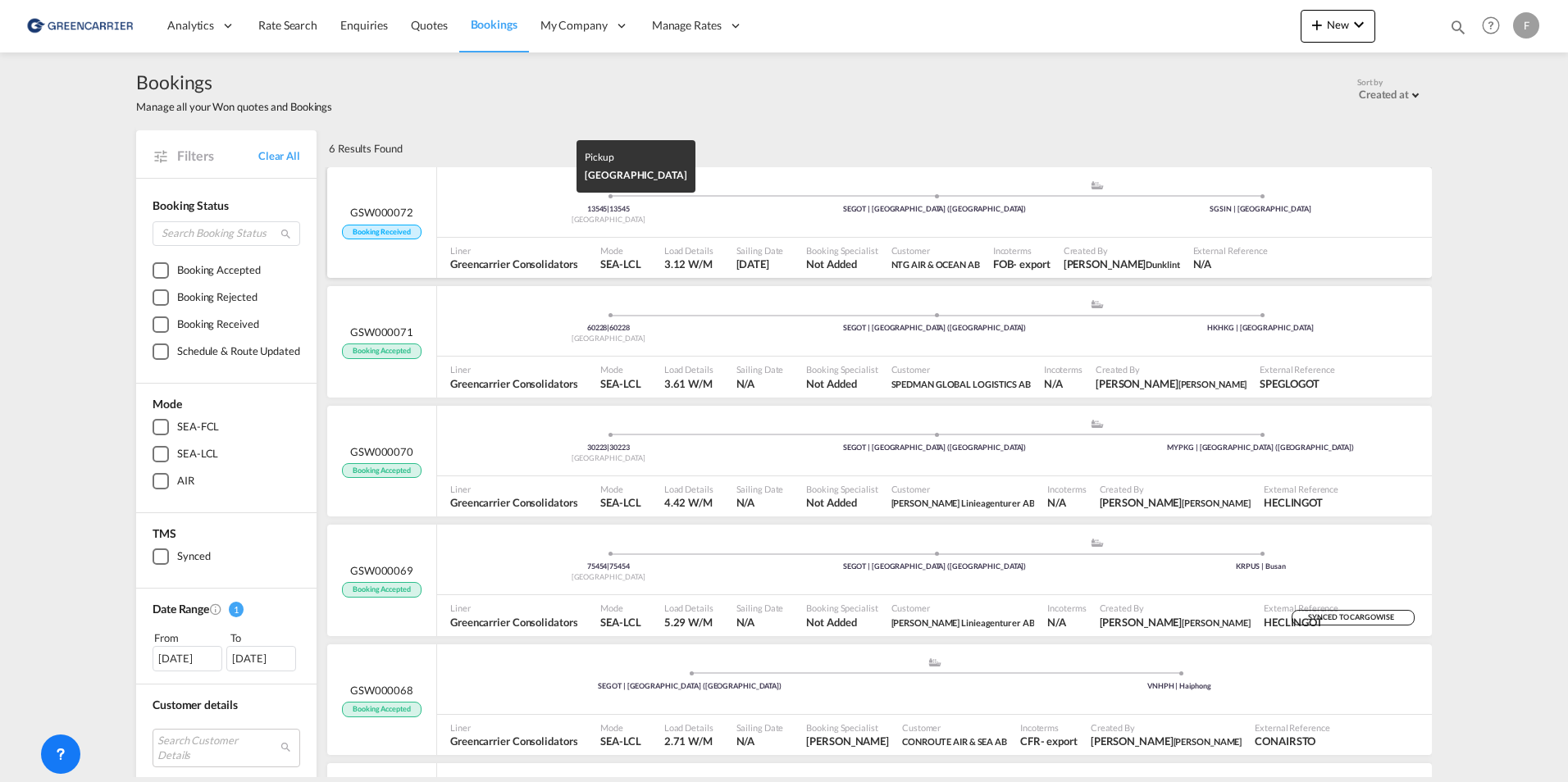
click at [485, 217] on div "[GEOGRAPHIC_DATA]" at bounding box center [608, 220] width 326 height 11
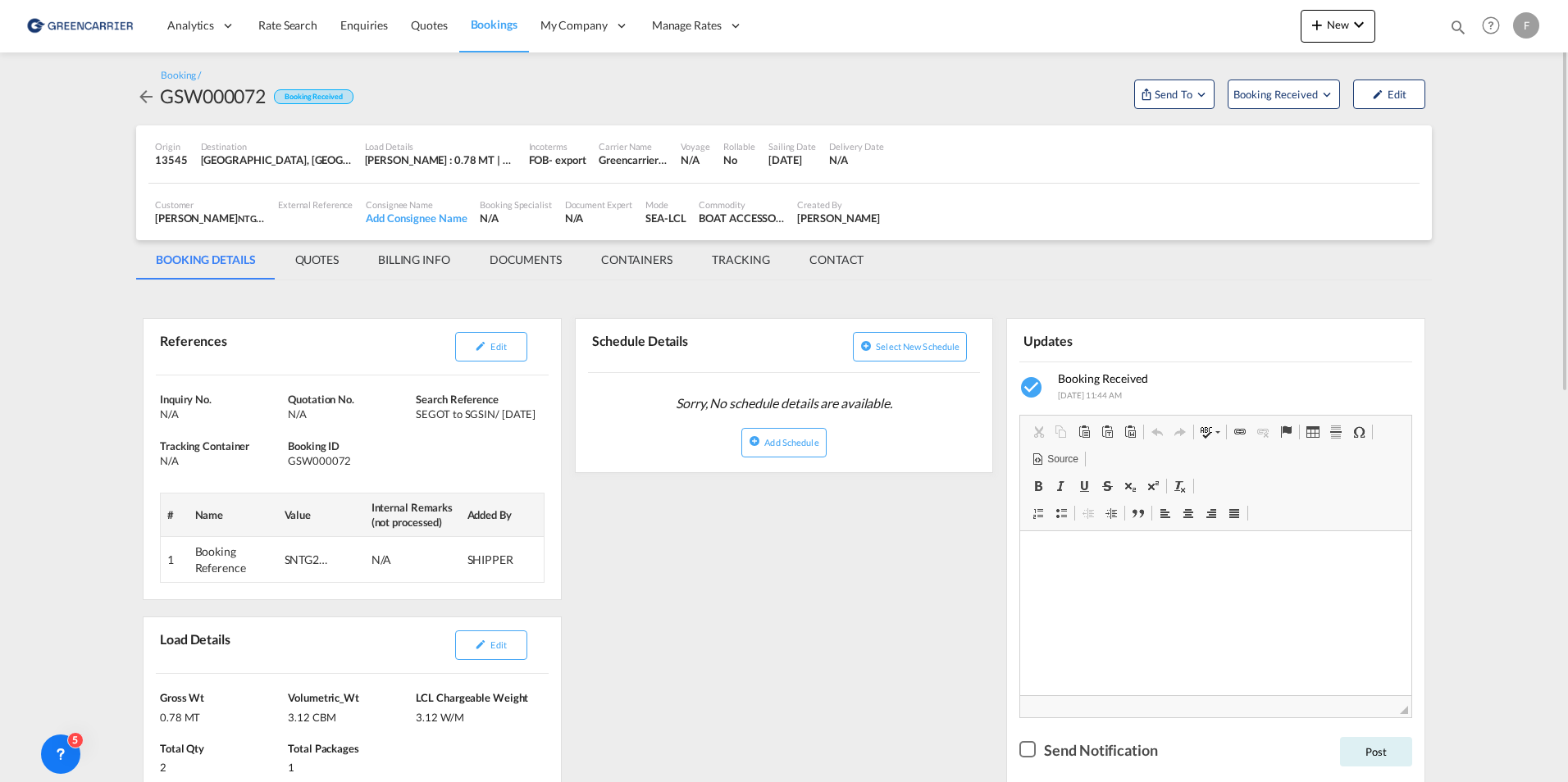
click at [924, 89] on div "Booking / GSW000072 Booking Received Send To Cargowise Yet to sync Send Booking…" at bounding box center [784, 88] width 1295 height 40
click at [70, 291] on md-content "Analytics Reports Dashboard Rate Search Enquiries Quotes Bookings" at bounding box center [784, 391] width 1568 height 782
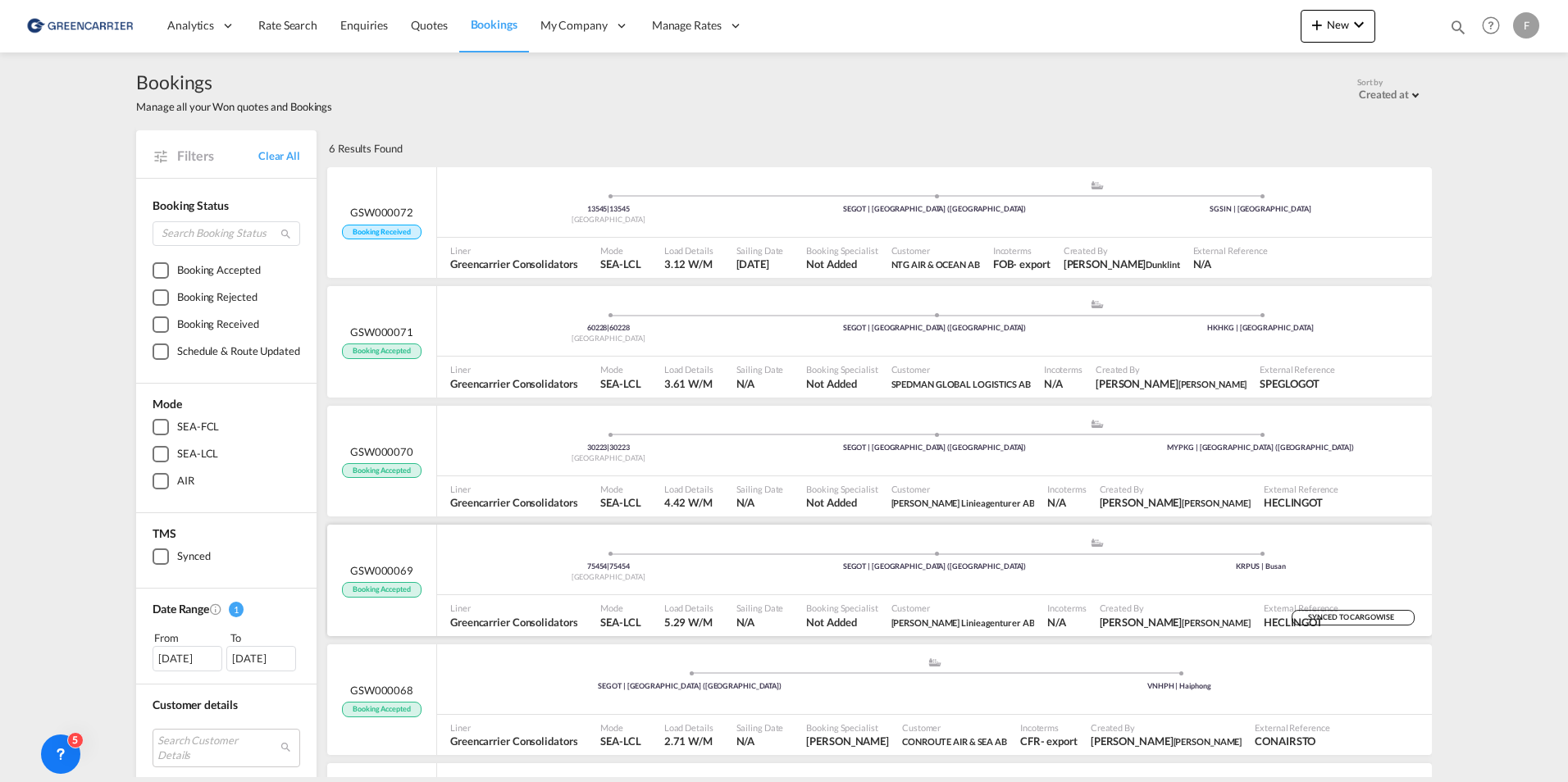
click at [1316, 551] on div "75454 | 75454 Sweden .a{fill:#aaa8ad;} .a{fill:#aaa8ad;} SEGOT | Gothenburg (Go…" at bounding box center [934, 561] width 994 height 49
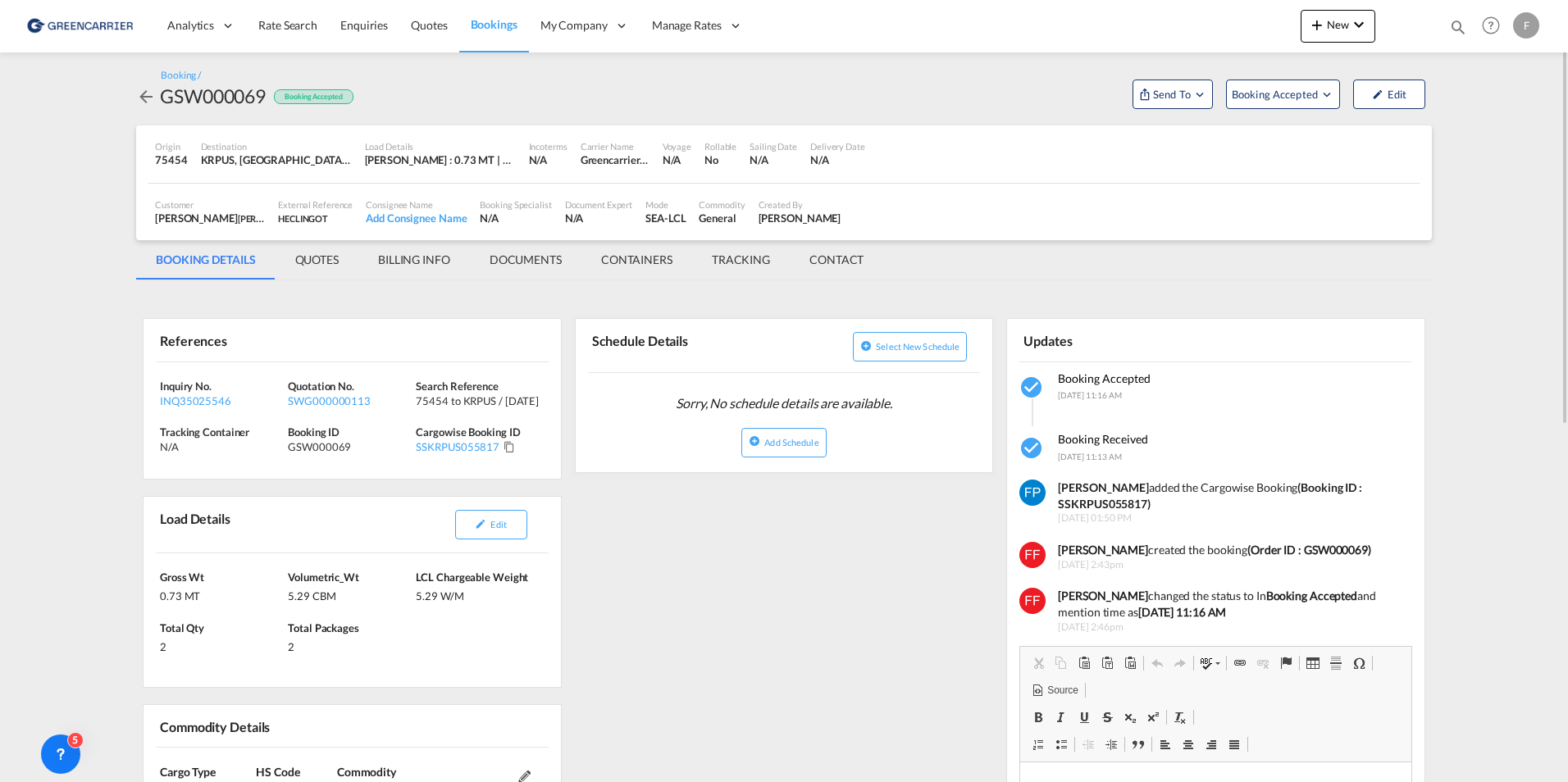
click at [1111, 509] on strong "(Booking ID : SSKRPUS055817)" at bounding box center [1210, 496] width 304 height 30
copy strong "SSKRPUS055817"
